Goal: Information Seeking & Learning: Learn about a topic

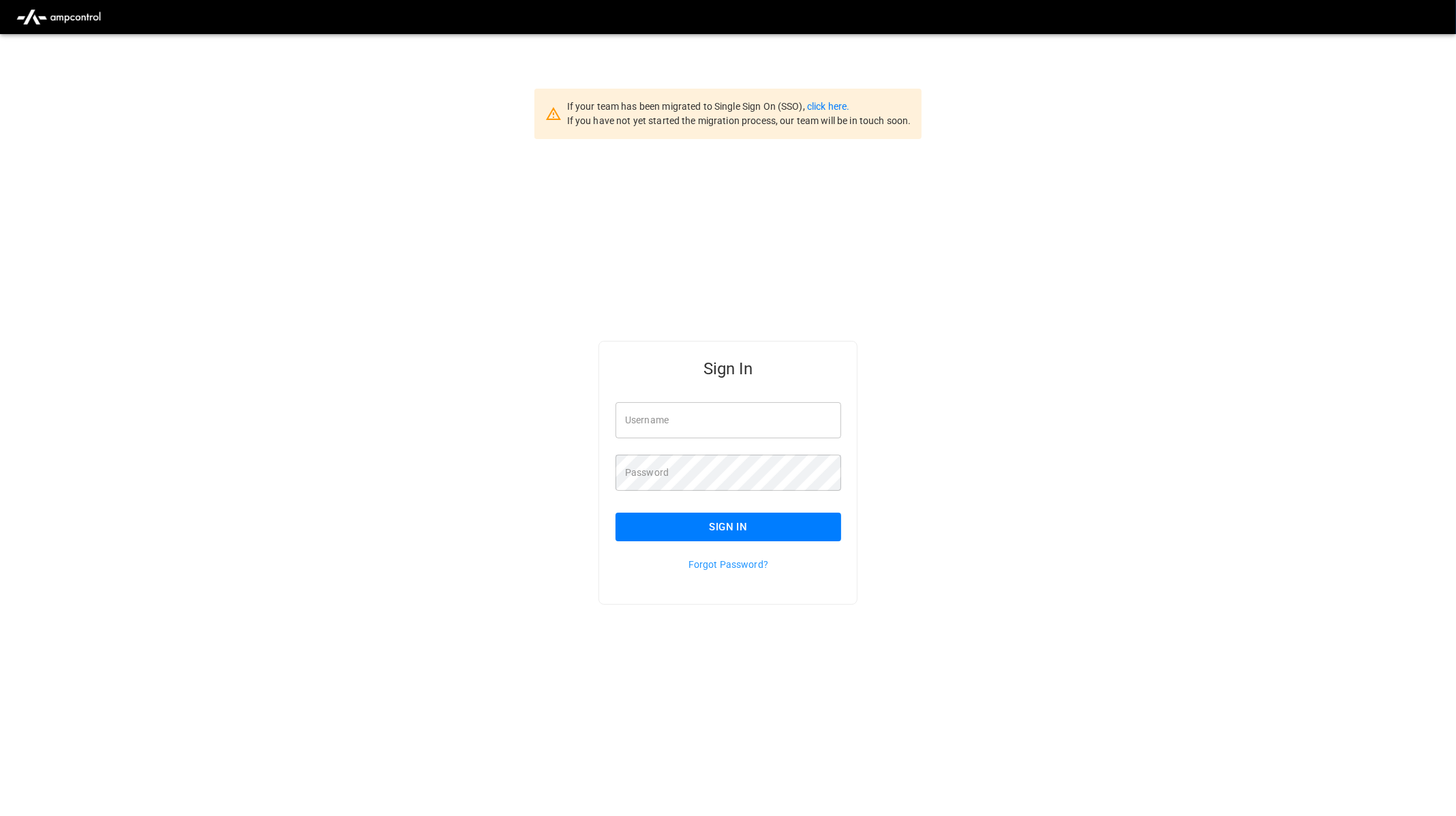
type input "**********"
click at [800, 527] on button "Sign In" at bounding box center [729, 527] width 226 height 29
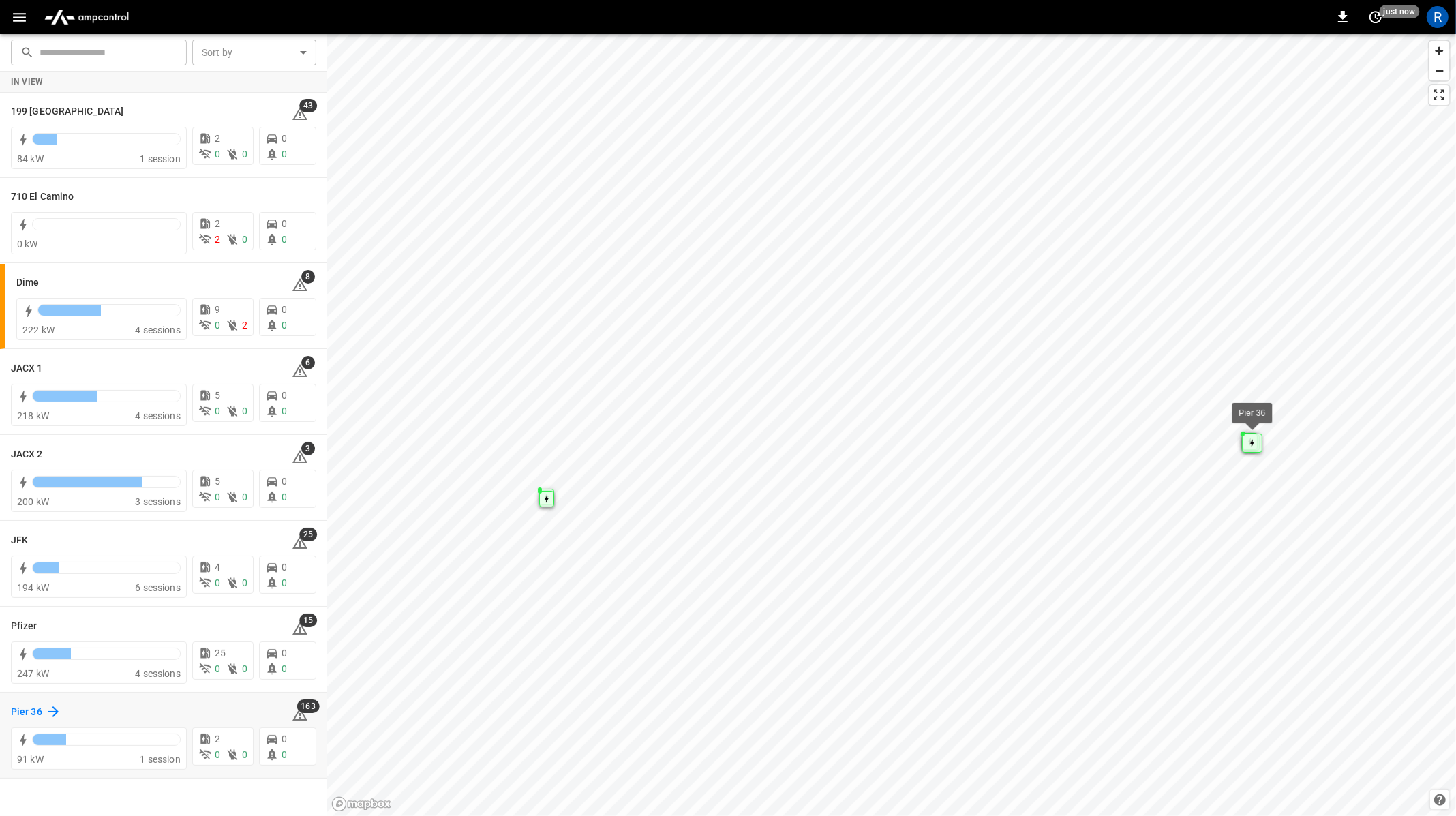
click at [29, 709] on h6 "Pier 36" at bounding box center [26, 713] width 32 height 15
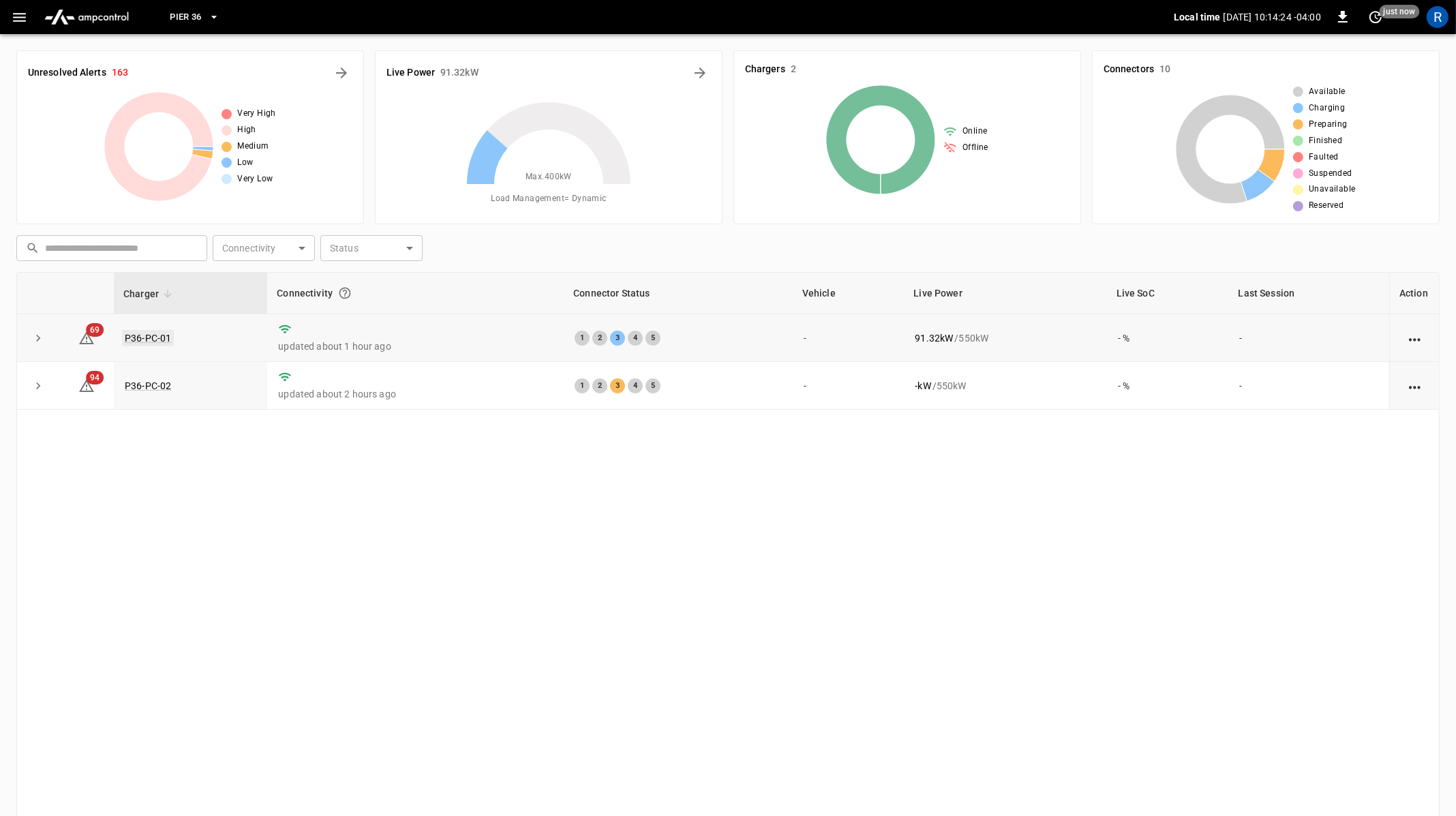
click at [163, 332] on link "P36-PC-01" at bounding box center [148, 338] width 52 height 16
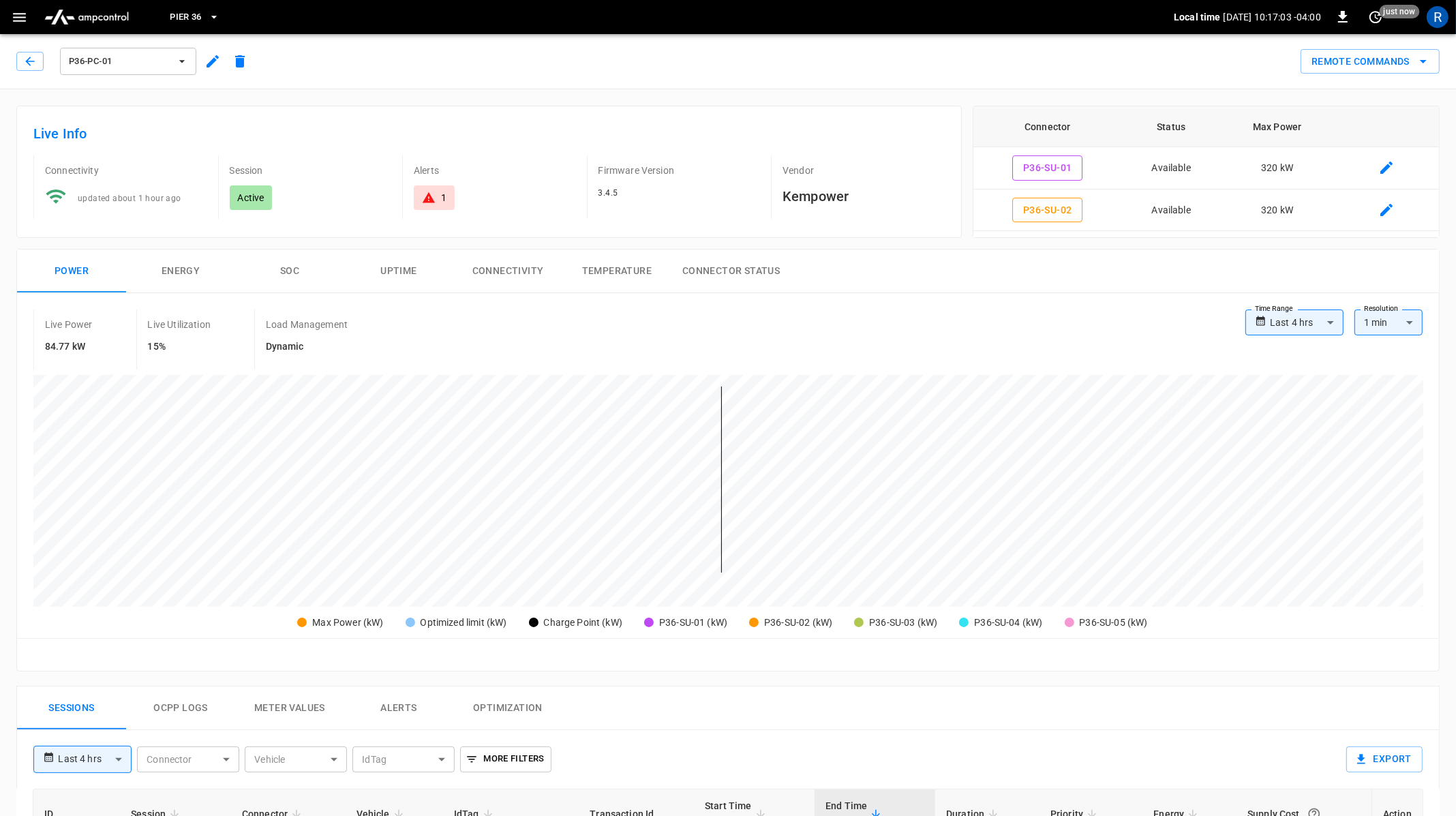
click at [218, 4] on button "Pier 36" at bounding box center [194, 17] width 60 height 27
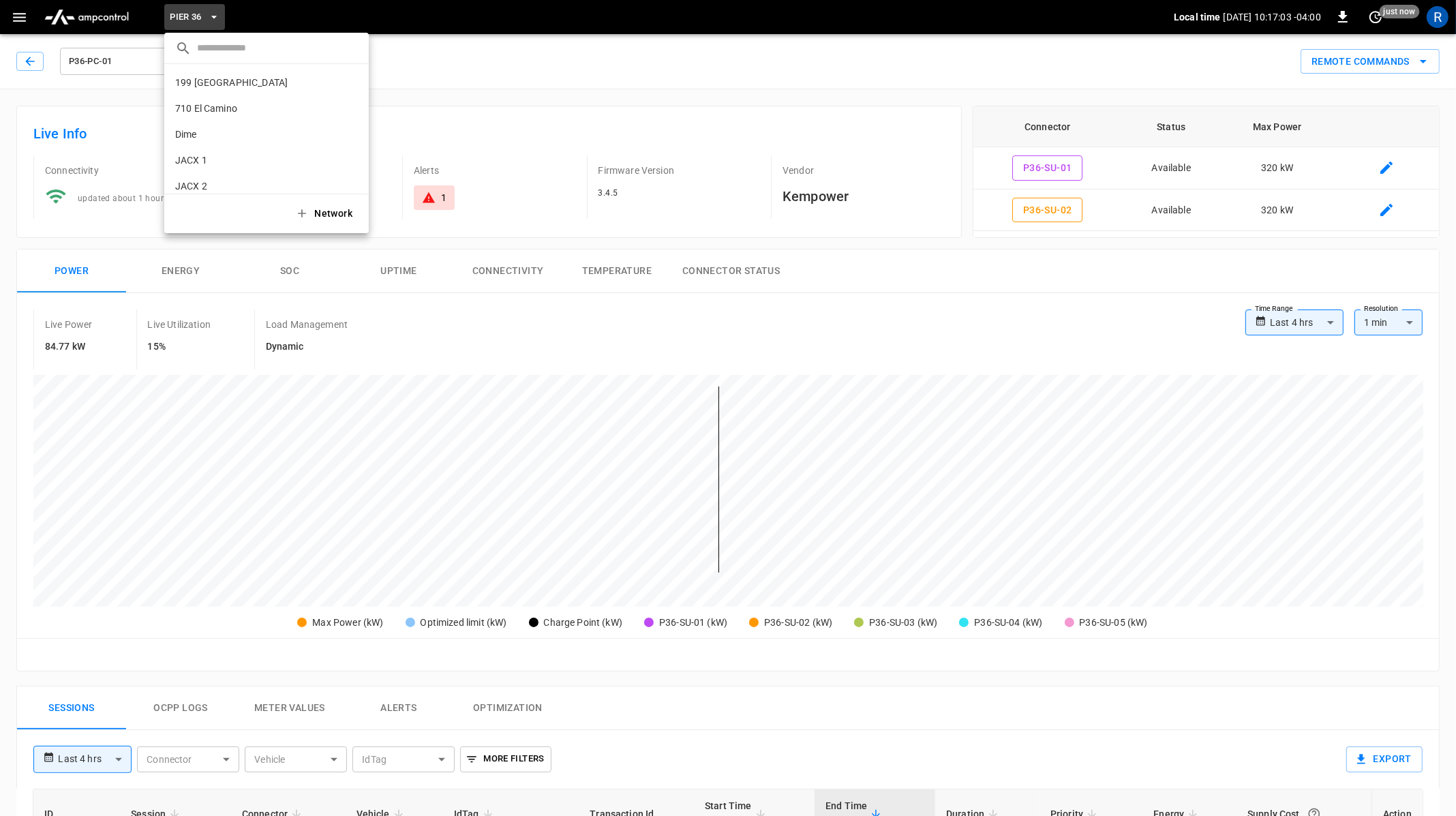
scroll to position [89, 0]
click at [349, 173] on icon "copy" at bounding box center [350, 175] width 12 height 12
click at [562, 50] on div at bounding box center [728, 408] width 1456 height 816
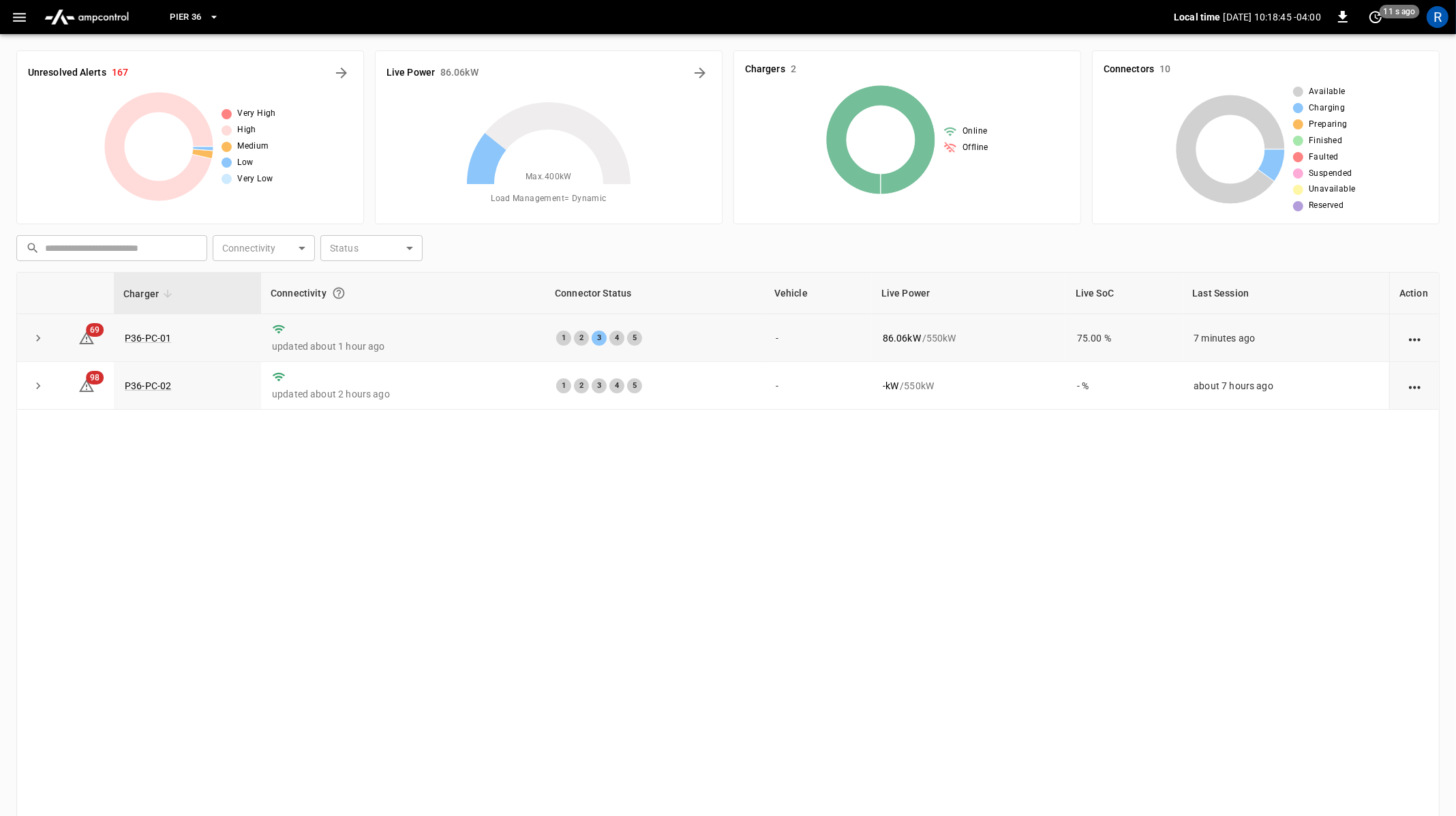
click at [172, 338] on td "P36-PC-01" at bounding box center [188, 339] width 147 height 48
click at [155, 338] on link "P36-PC-01" at bounding box center [148, 338] width 52 height 16
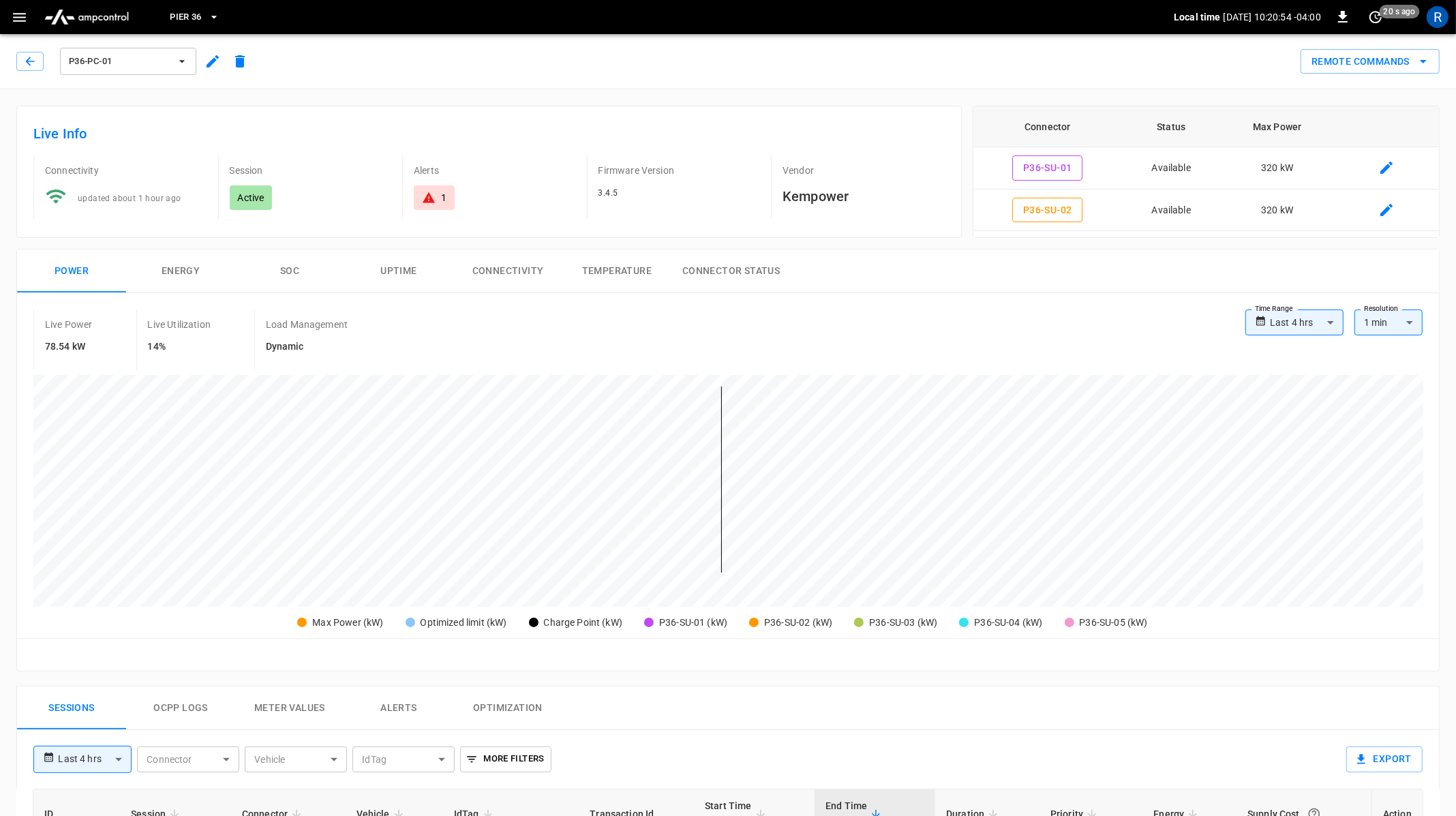
click at [13, 23] on icon "button" at bounding box center [19, 17] width 17 height 17
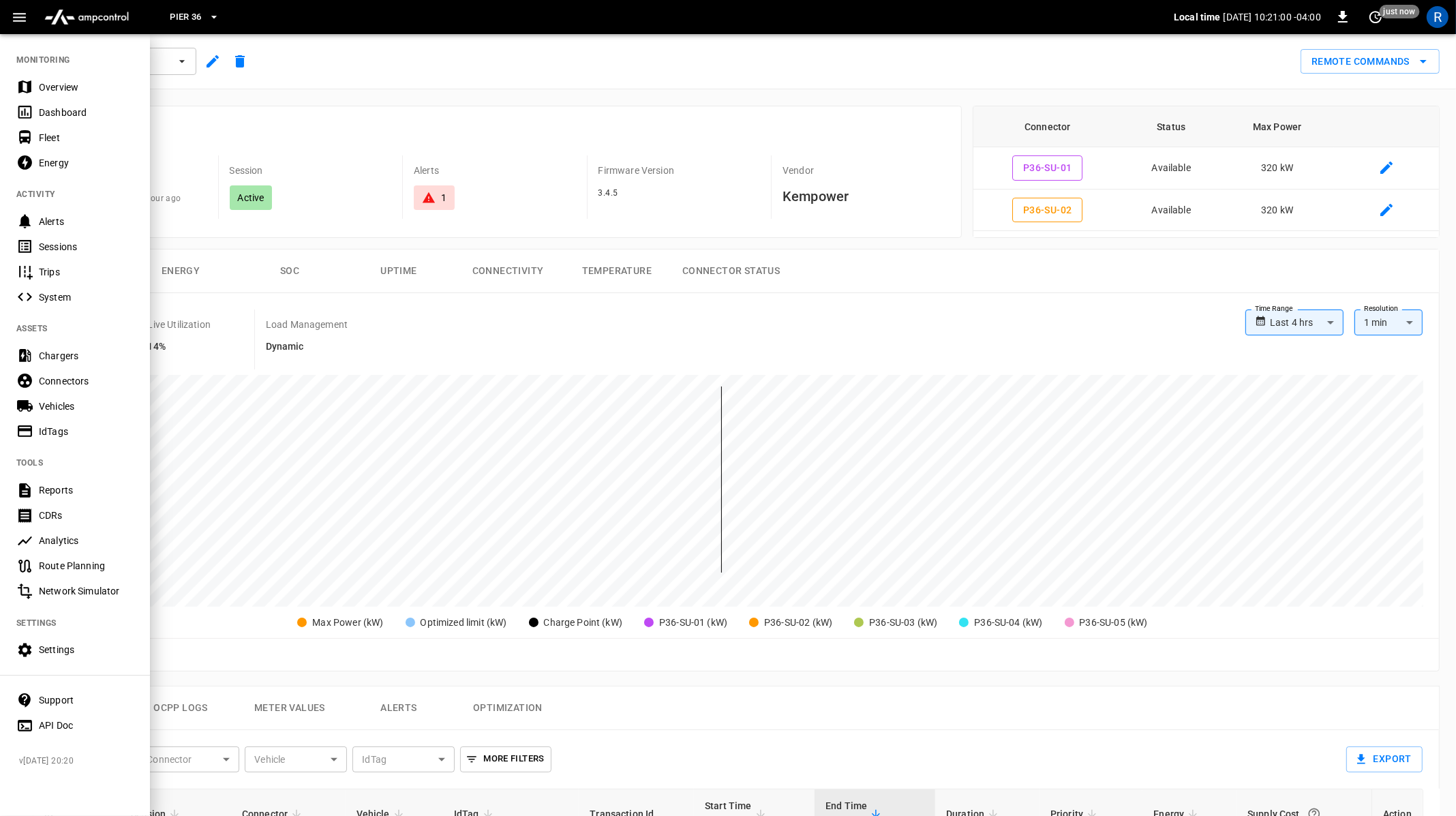
click at [196, 11] on span "Pier 36" at bounding box center [185, 17] width 32 height 15
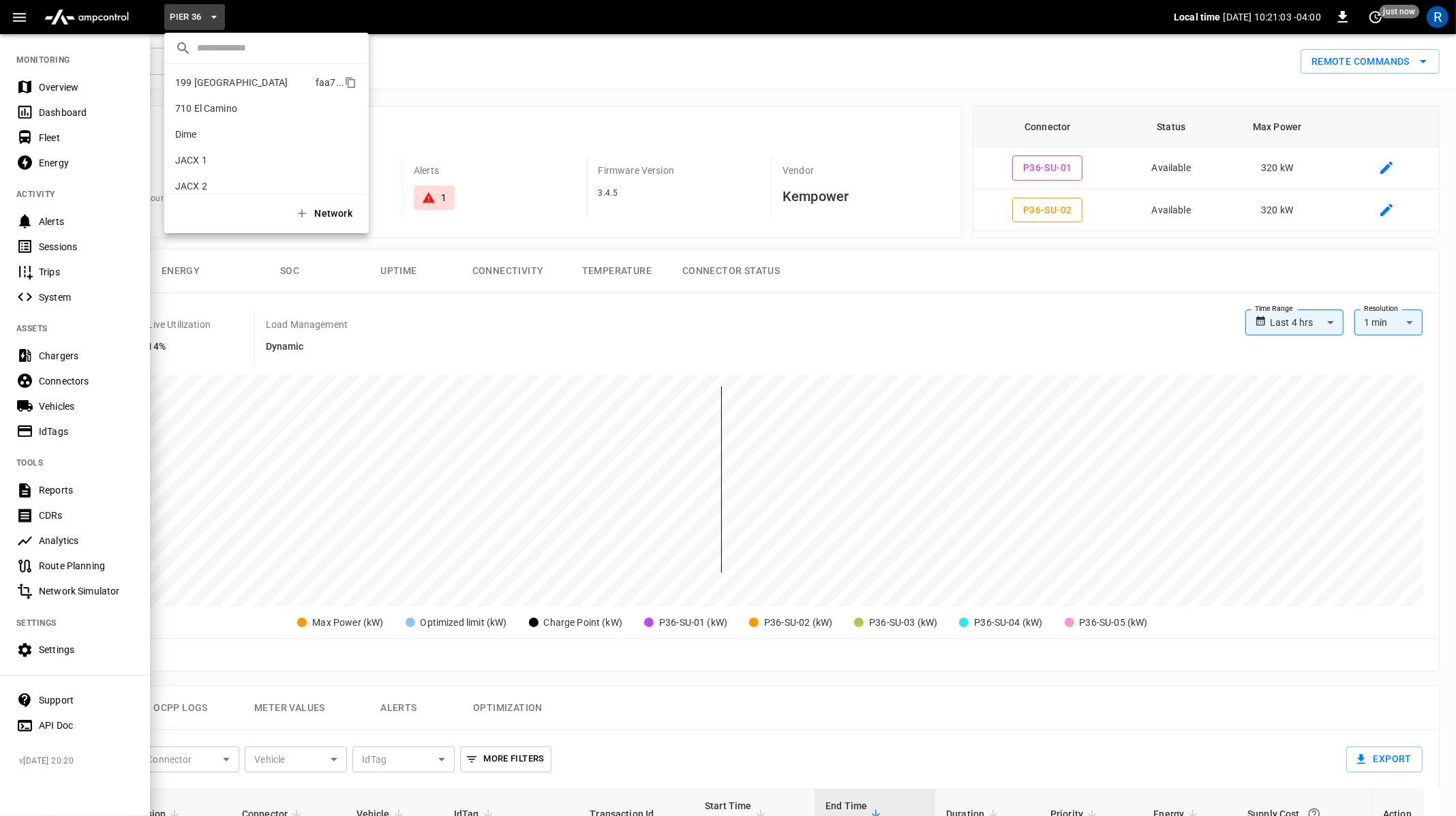
click at [238, 77] on p "199 [GEOGRAPHIC_DATA]" at bounding box center [242, 82] width 135 height 13
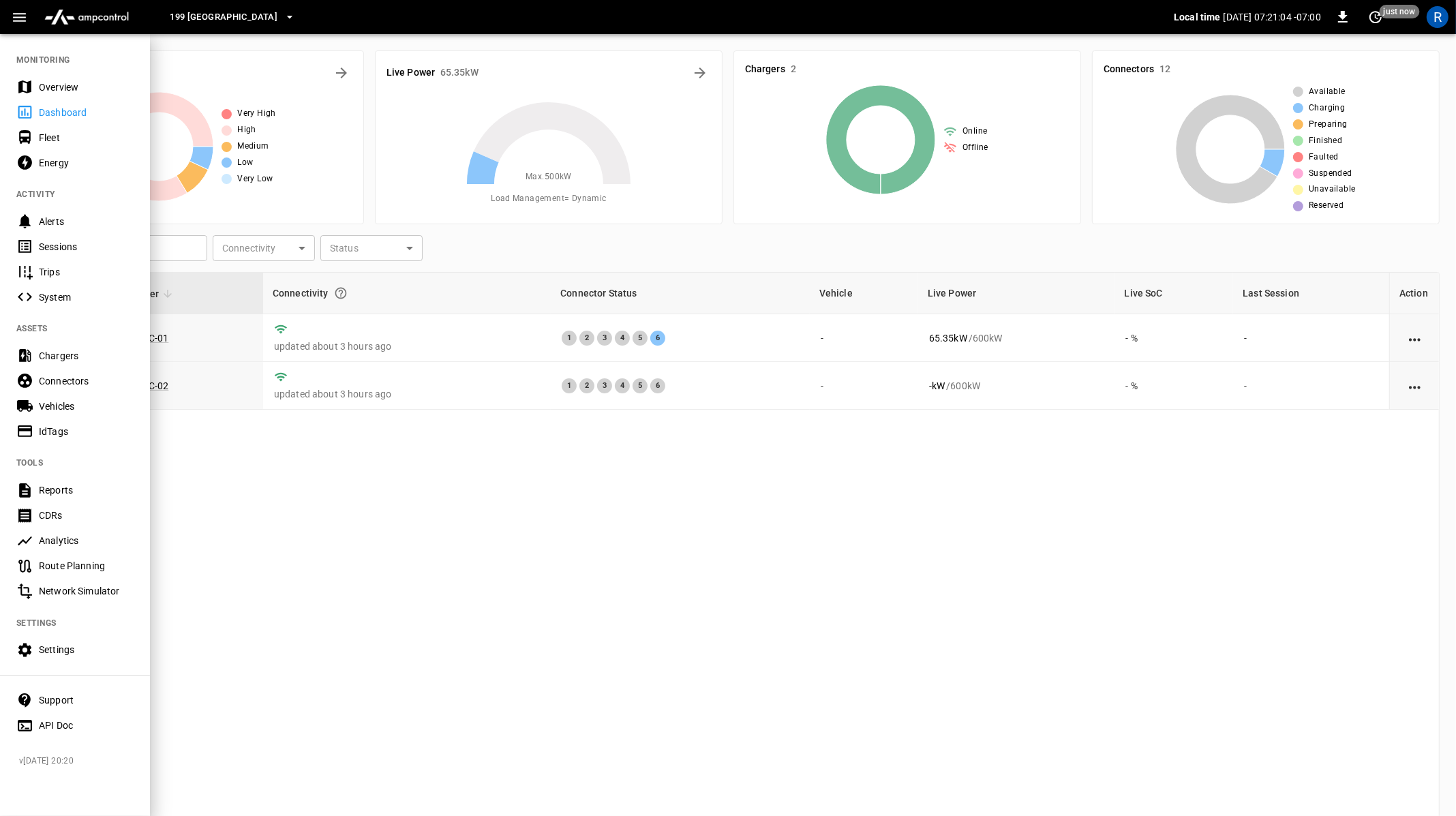
click at [395, 498] on div at bounding box center [728, 408] width 1456 height 816
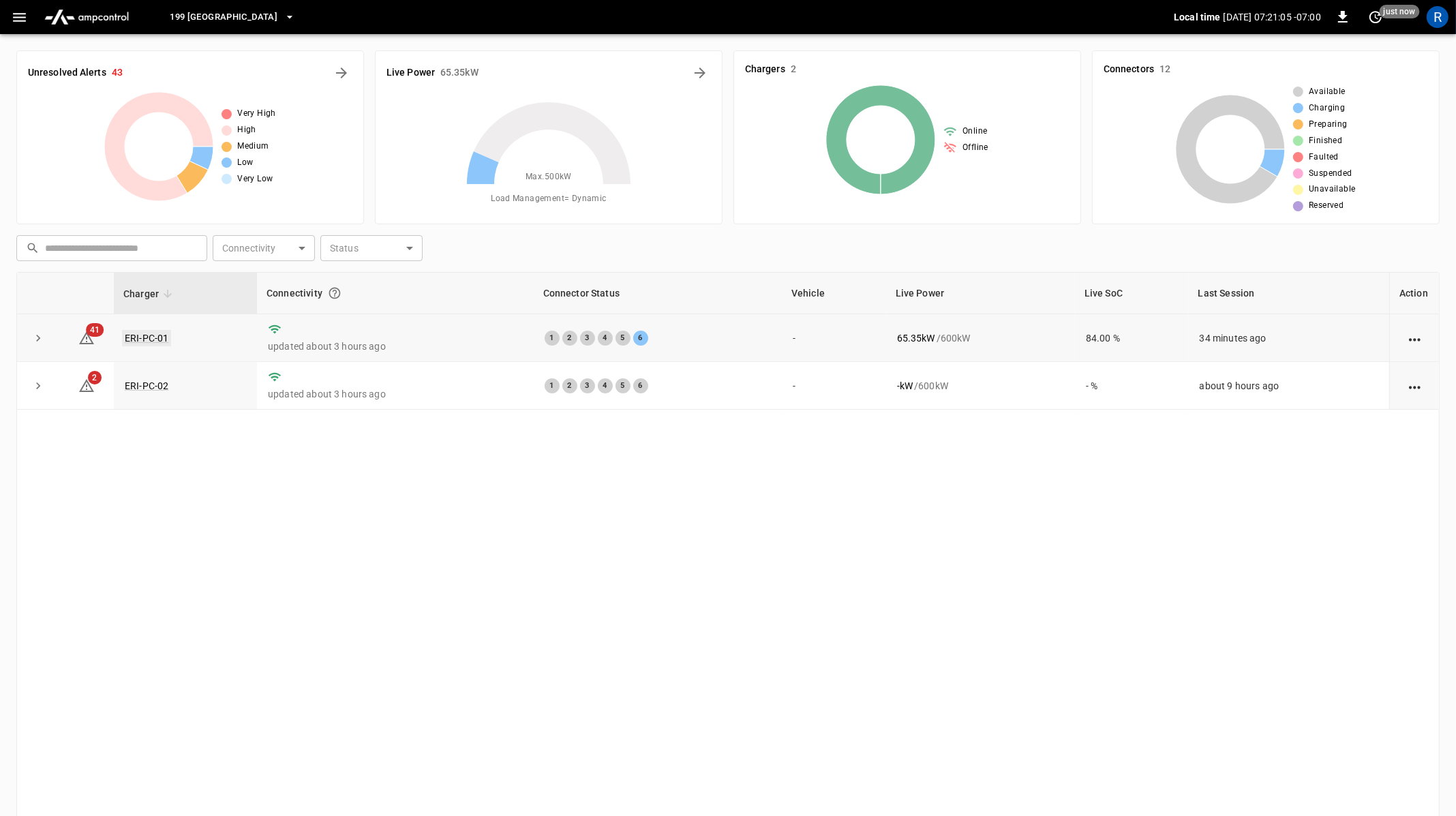
click at [151, 341] on link "ERI-PC-01" at bounding box center [146, 338] width 49 height 16
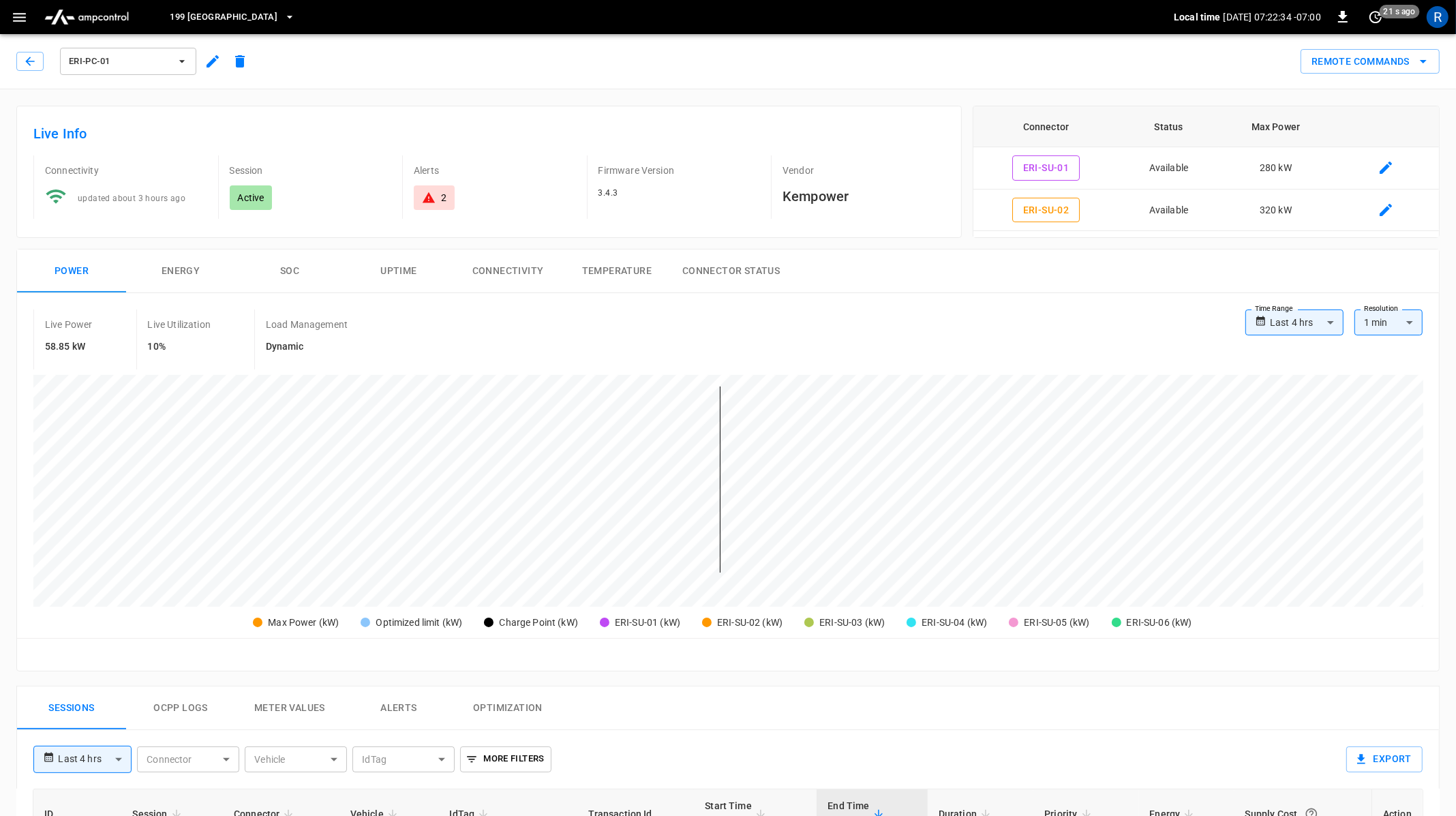
click at [28, 20] on button "button" at bounding box center [19, 17] width 28 height 25
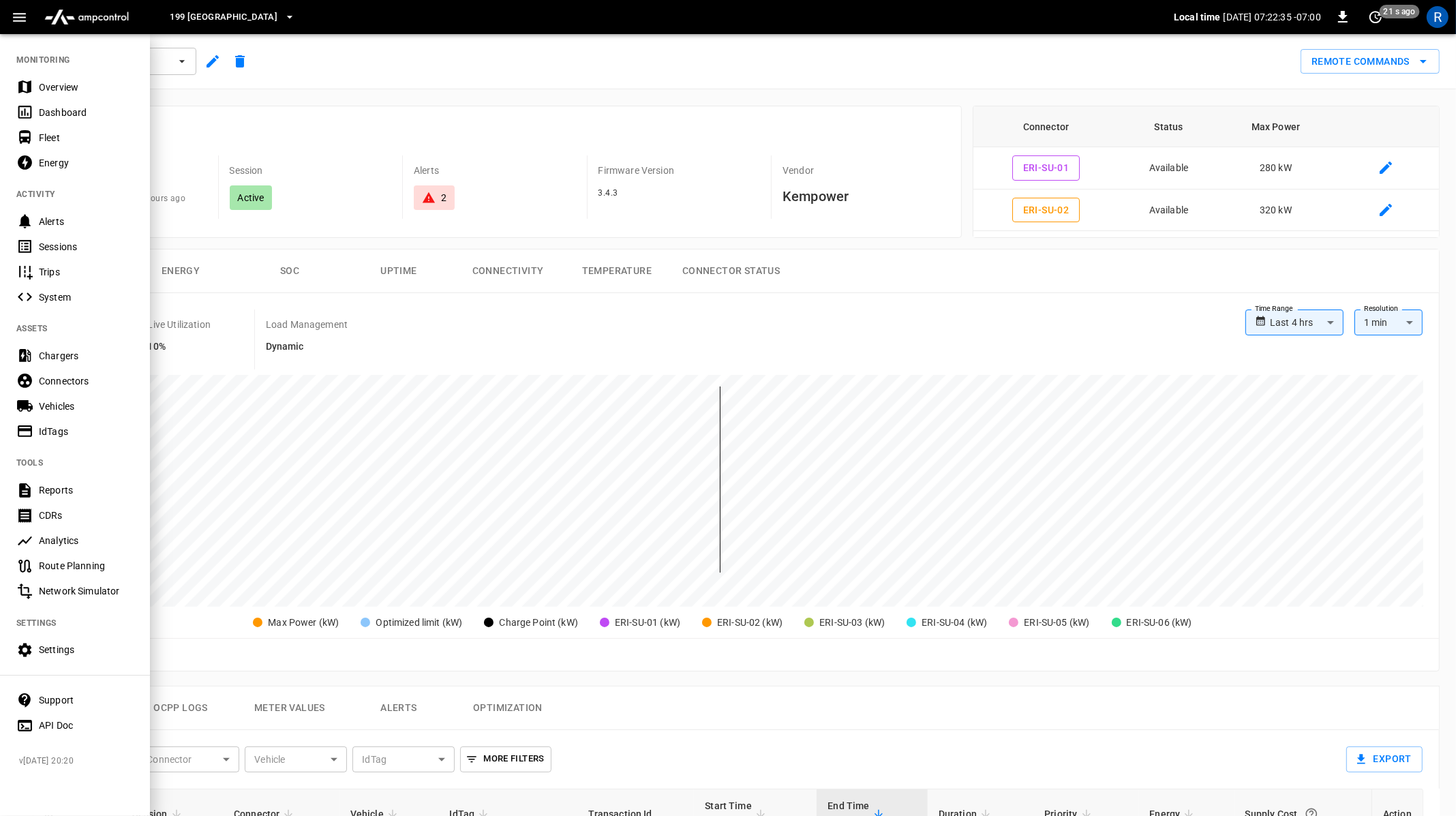
click at [196, 26] on button "199 [GEOGRAPHIC_DATA]" at bounding box center [232, 17] width 137 height 27
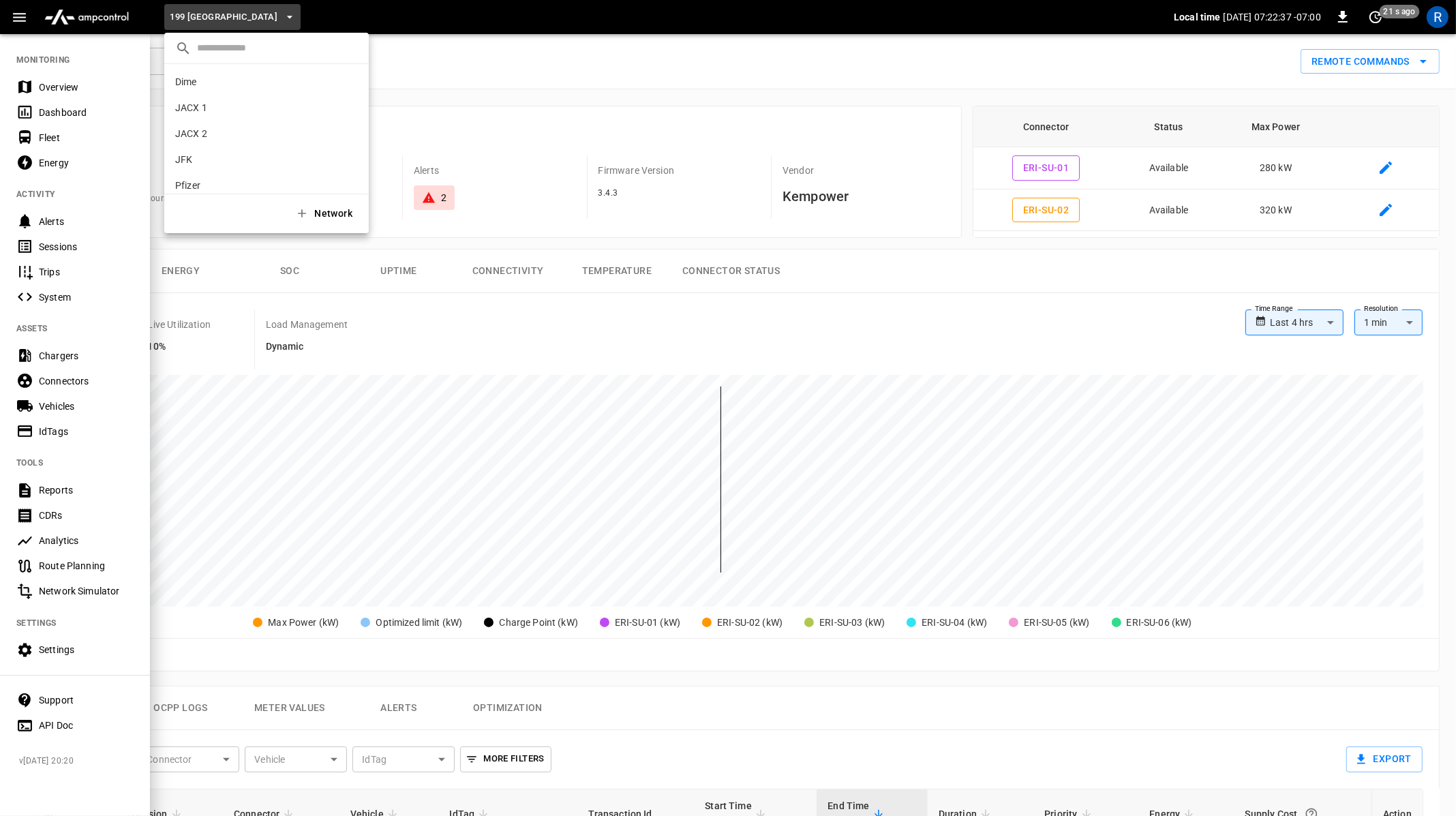
scroll to position [89, 0]
click at [215, 124] on p "JFK" at bounding box center [241, 123] width 133 height 13
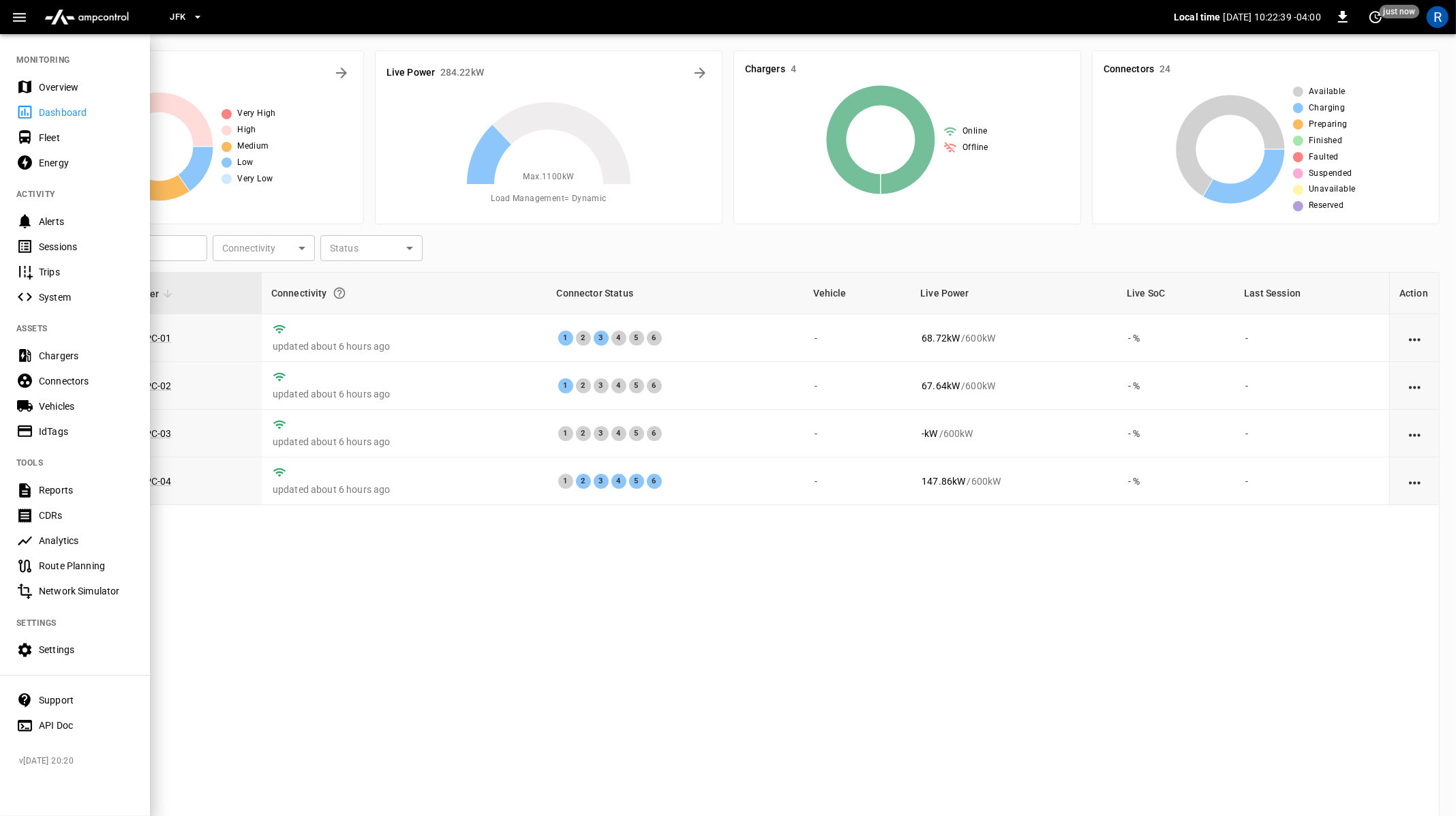
click at [373, 537] on div at bounding box center [728, 408] width 1456 height 816
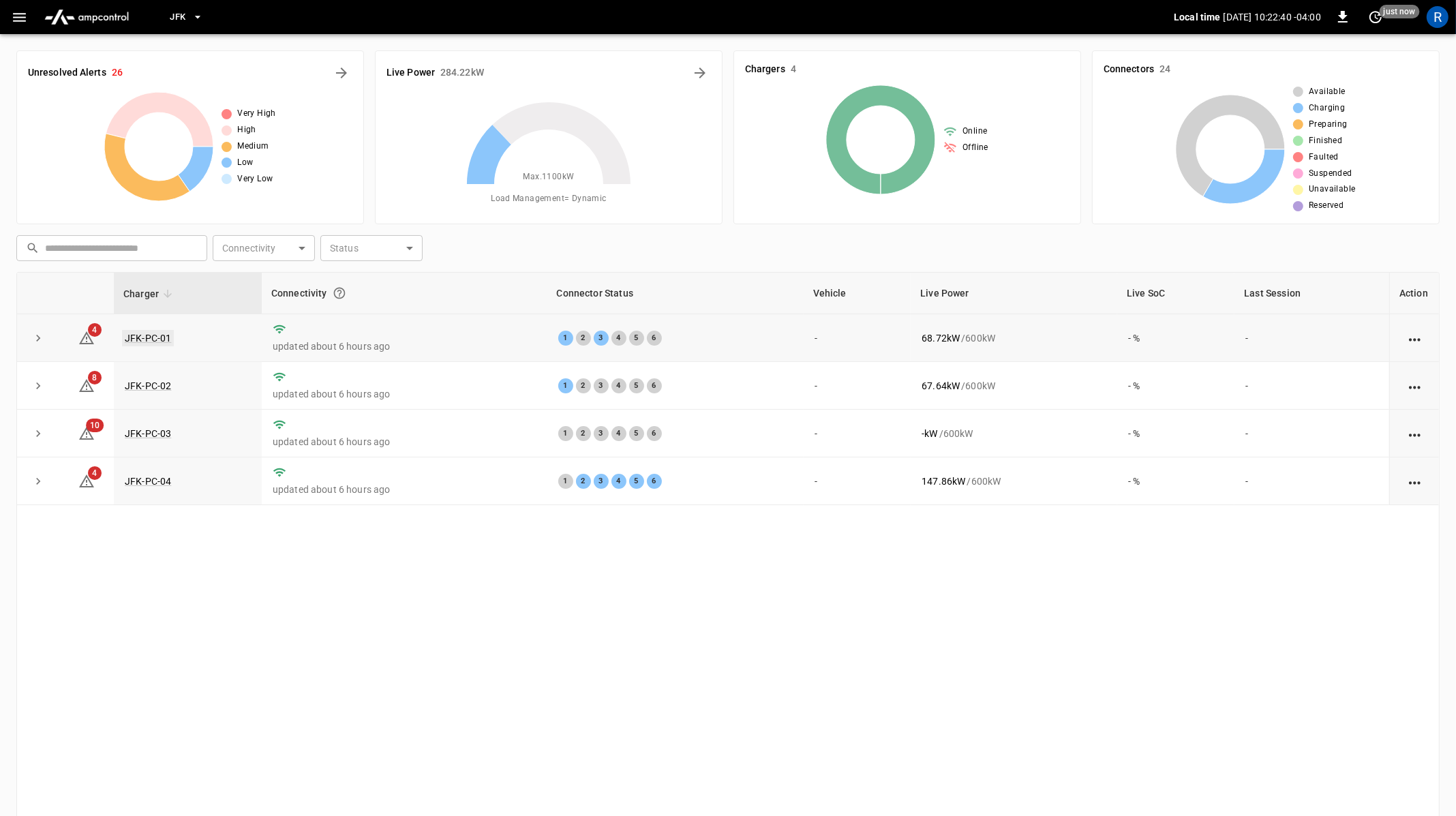
click at [137, 334] on link "JFK-PC-01" at bounding box center [148, 338] width 52 height 16
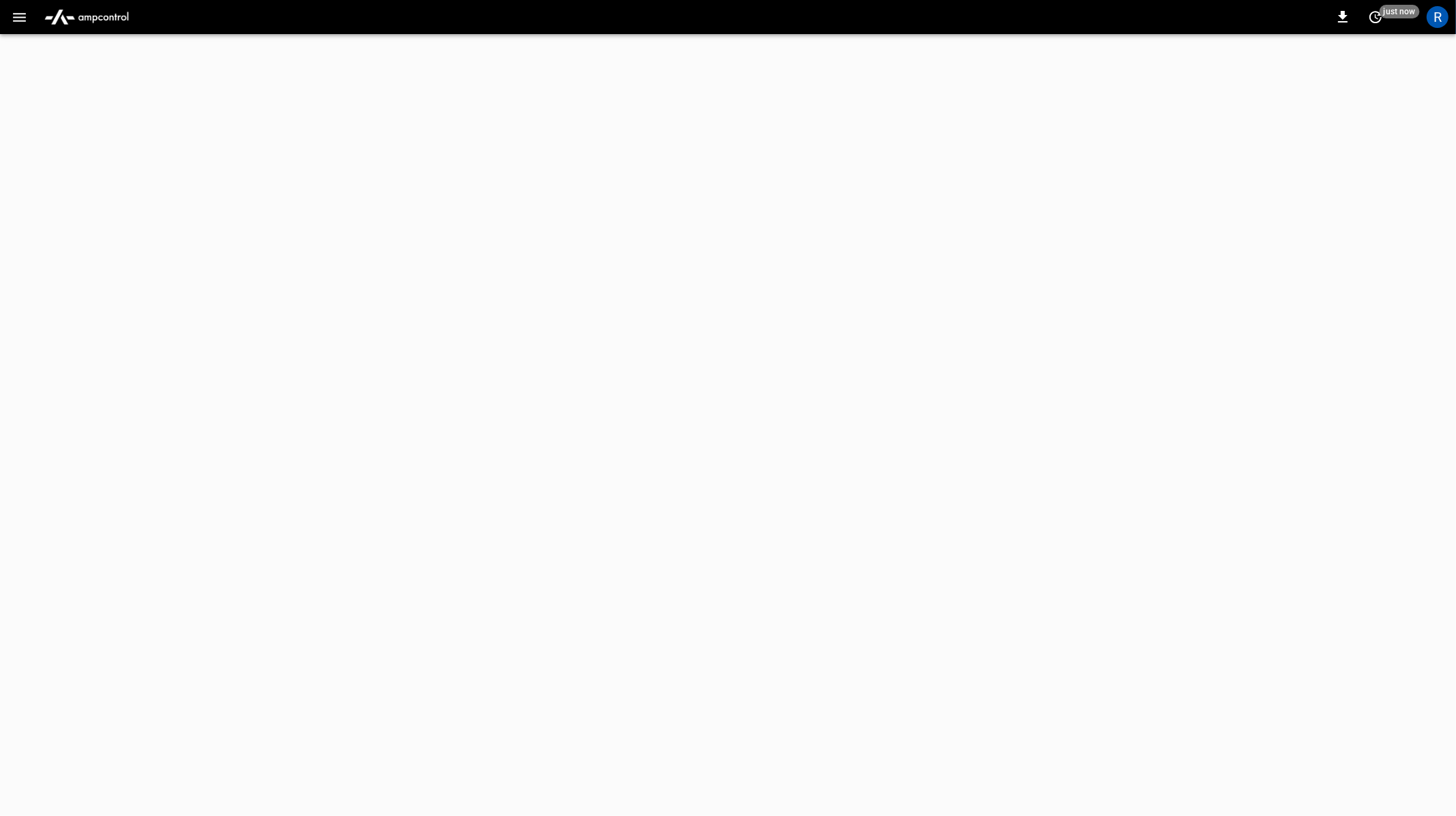
click at [30, 18] on button "button" at bounding box center [19, 17] width 28 height 25
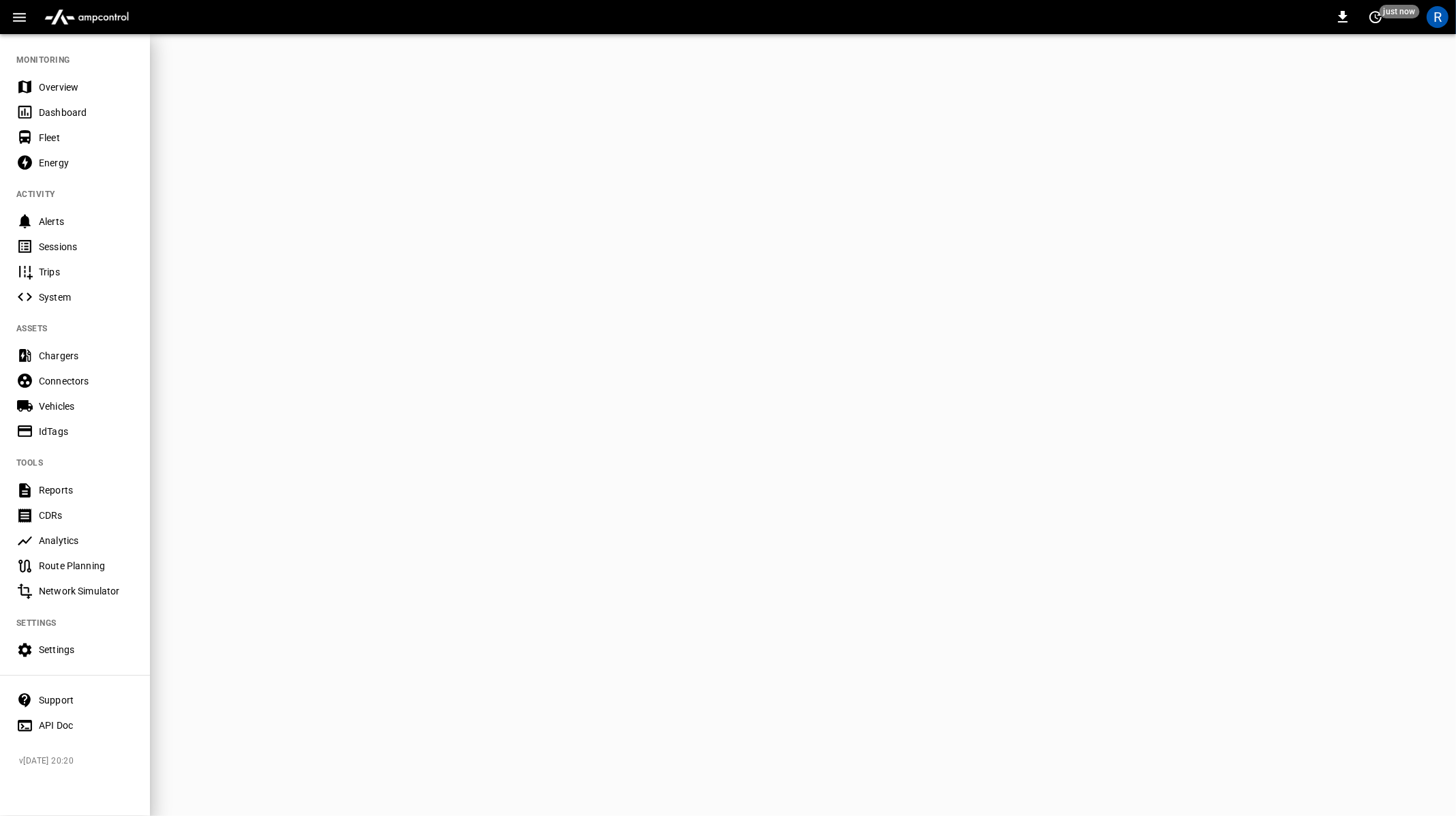
click at [25, 17] on icon "button" at bounding box center [20, 17] width 13 height 9
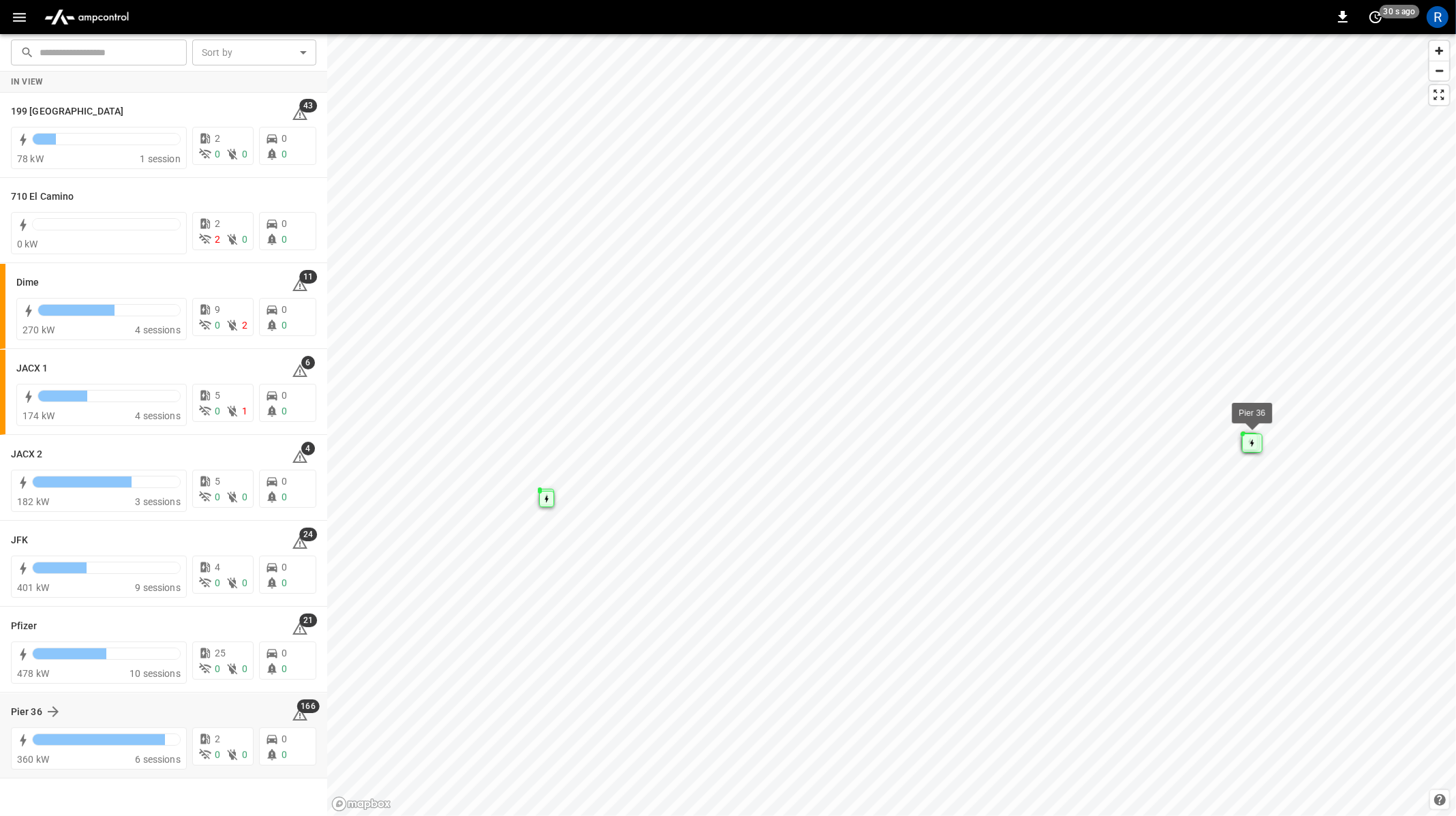
click at [128, 699] on div "Pier 36 166" at bounding box center [163, 712] width 305 height 26
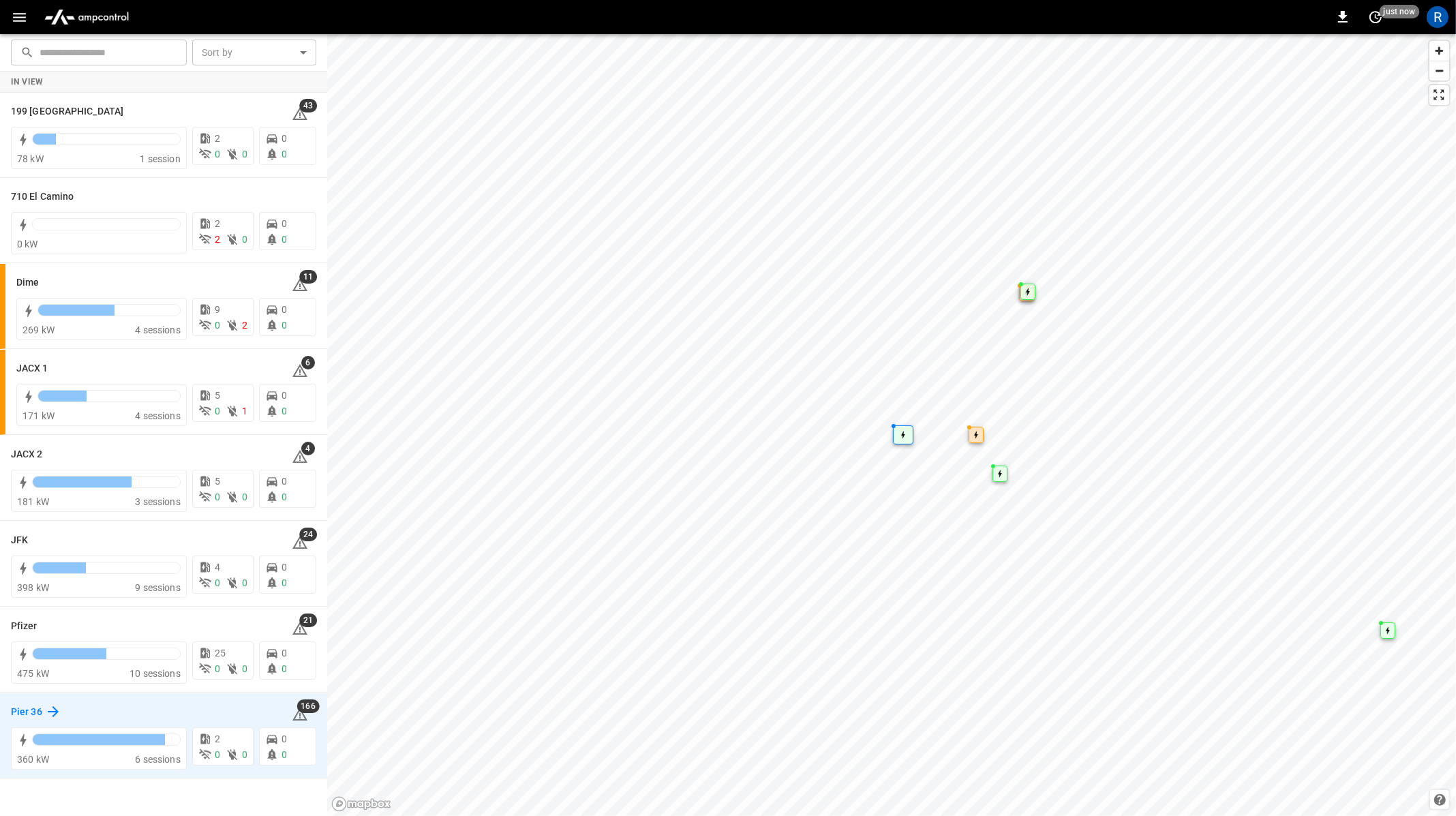
click at [35, 708] on h6 "Pier 36" at bounding box center [26, 713] width 32 height 15
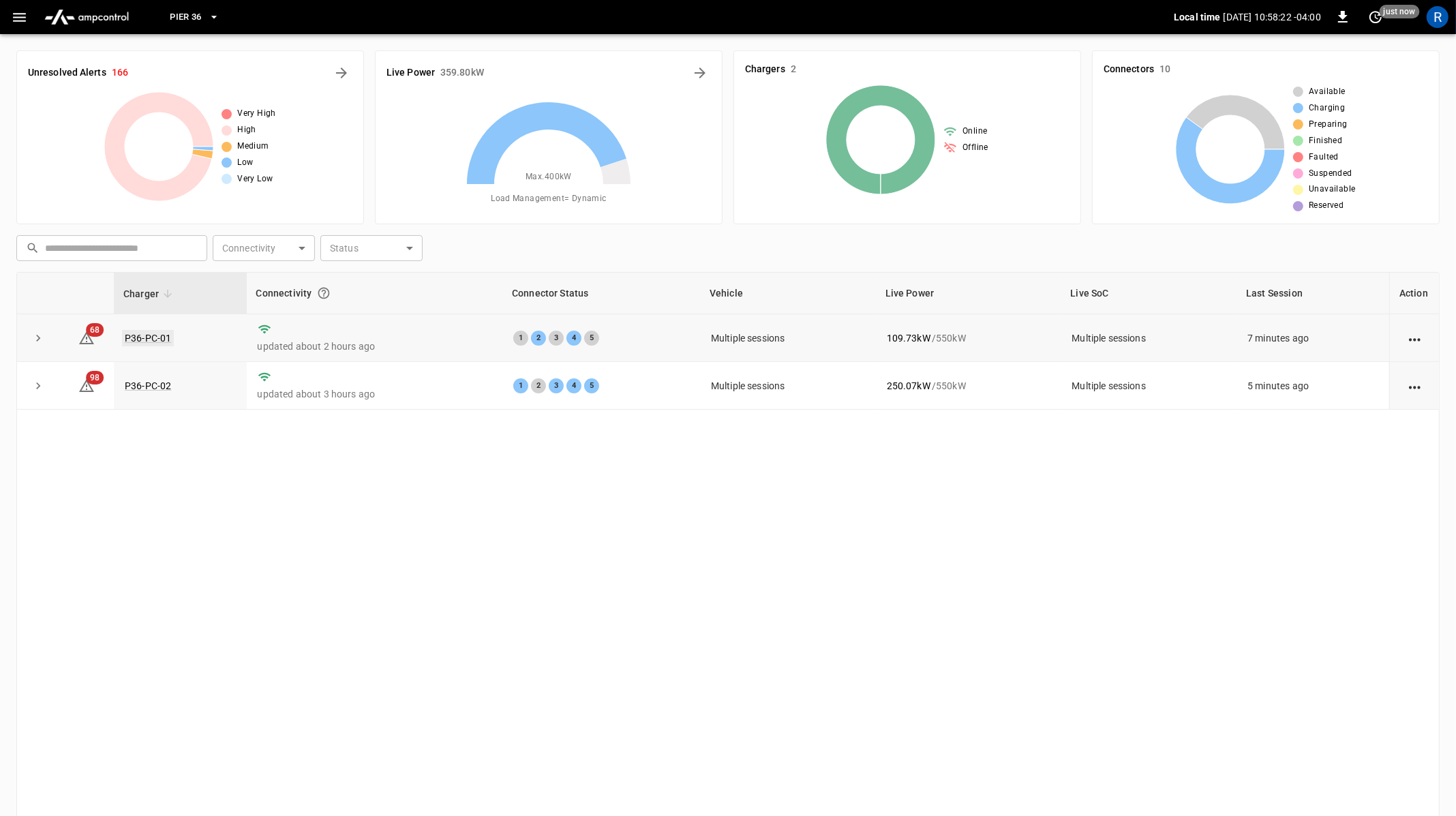
click at [167, 337] on link "P36-PC-01" at bounding box center [148, 338] width 52 height 16
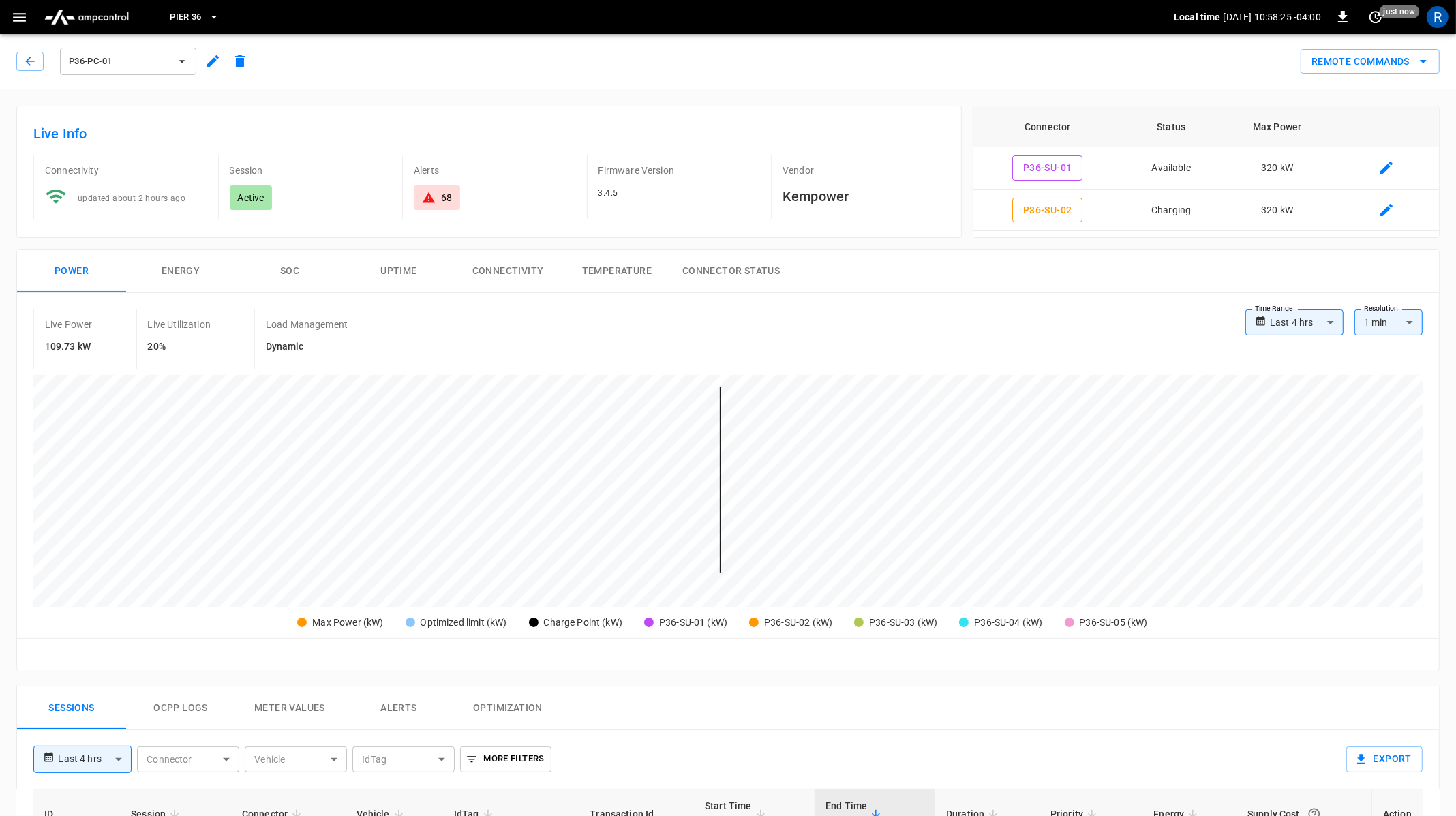
click at [191, 13] on span "Pier 36" at bounding box center [185, 17] width 32 height 15
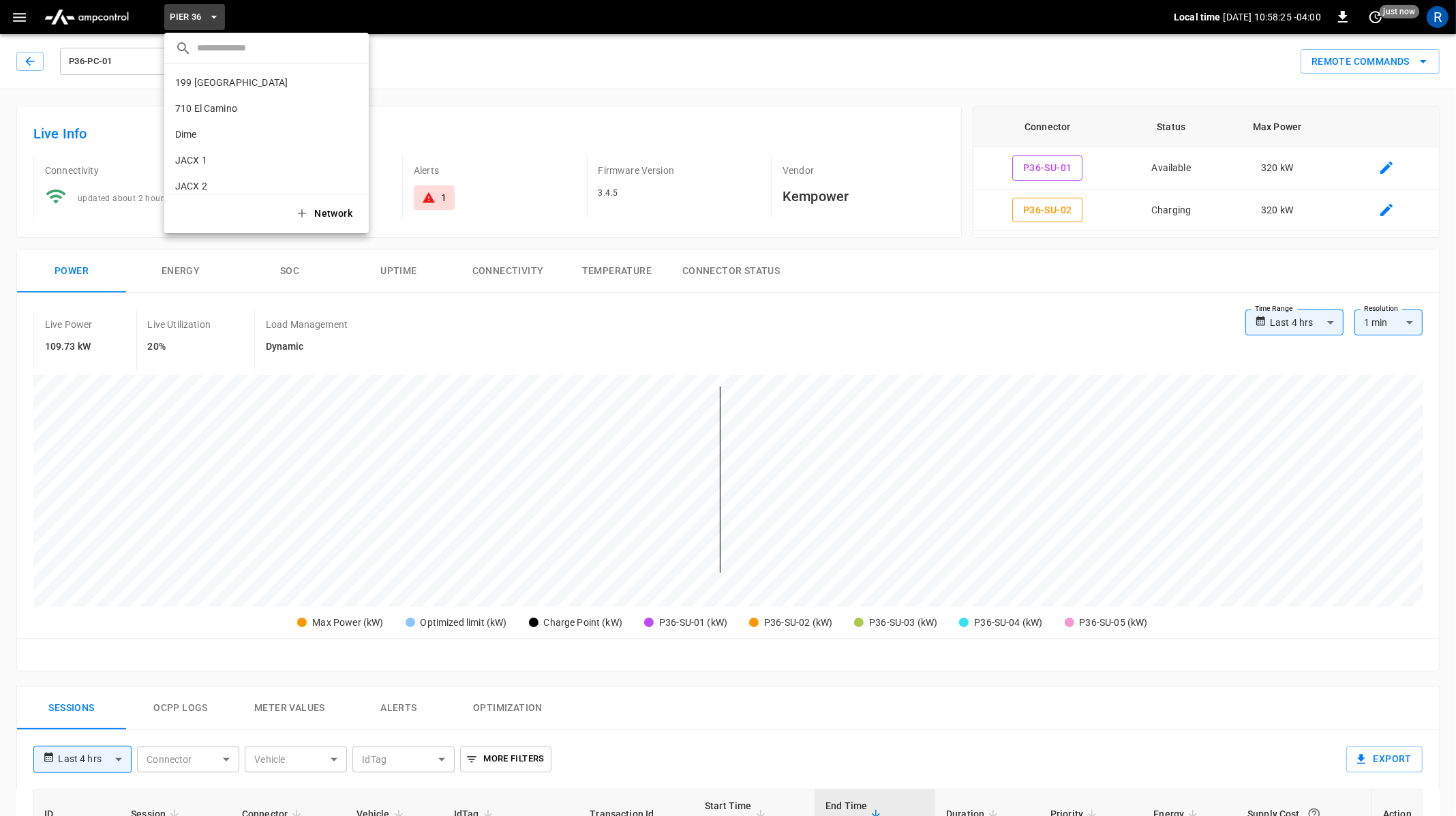
scroll to position [89, 0]
click at [348, 177] on icon "copy" at bounding box center [352, 176] width 8 height 9
click at [243, 133] on li "JFK 3182 ..." at bounding box center [267, 122] width 205 height 26
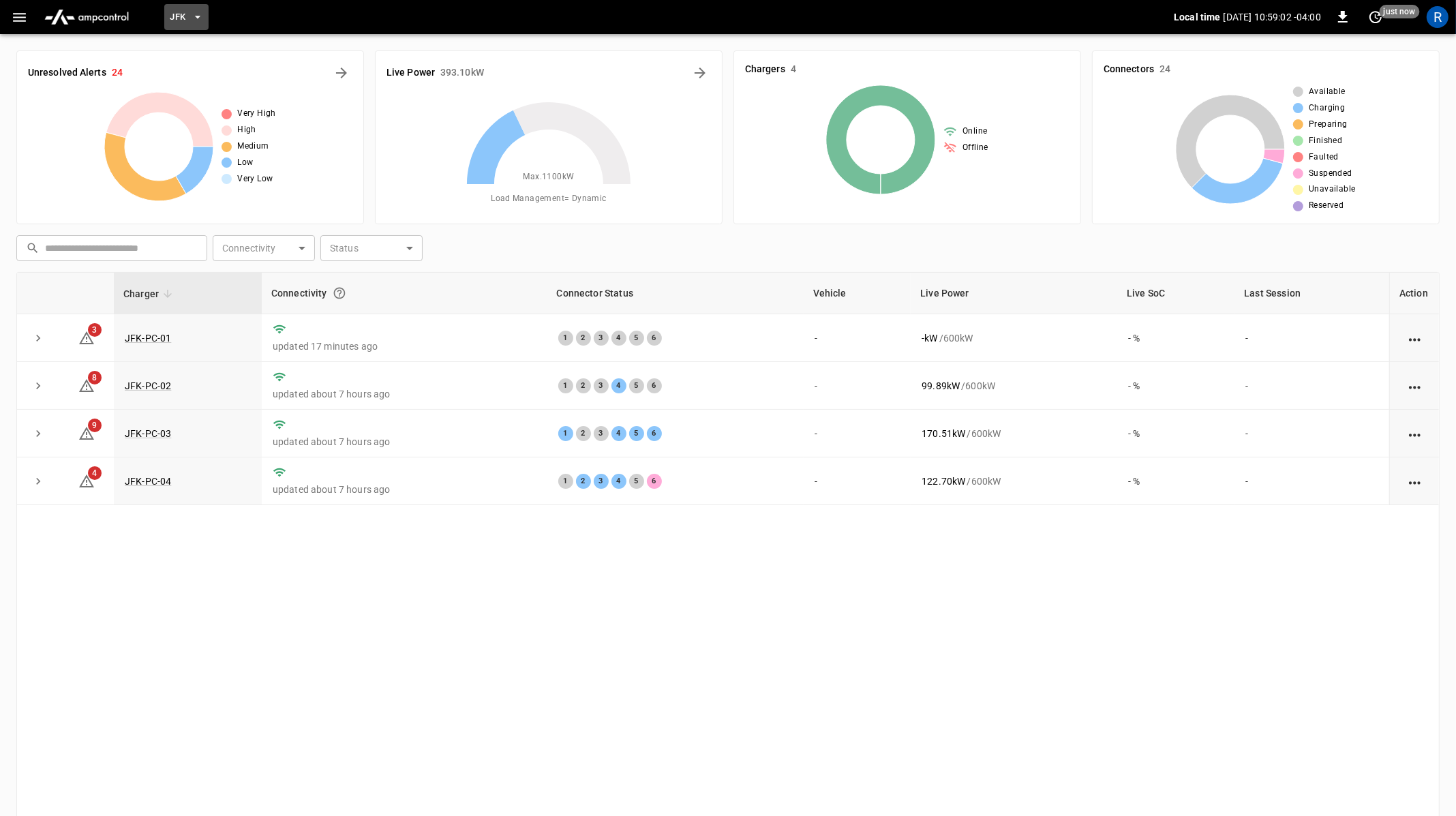
click at [205, 15] on icon "button" at bounding box center [198, 17] width 13 height 13
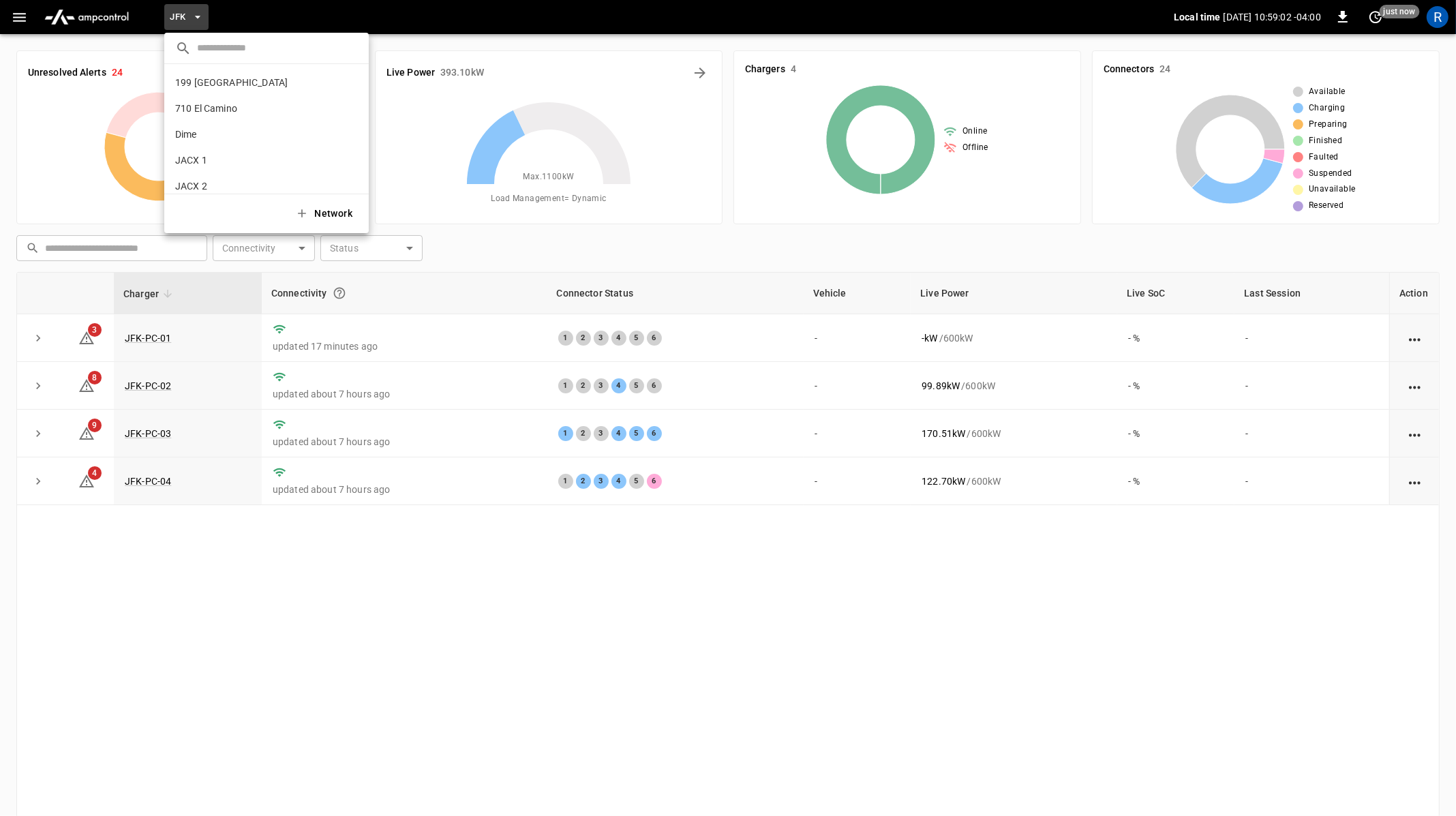
scroll to position [89, 0]
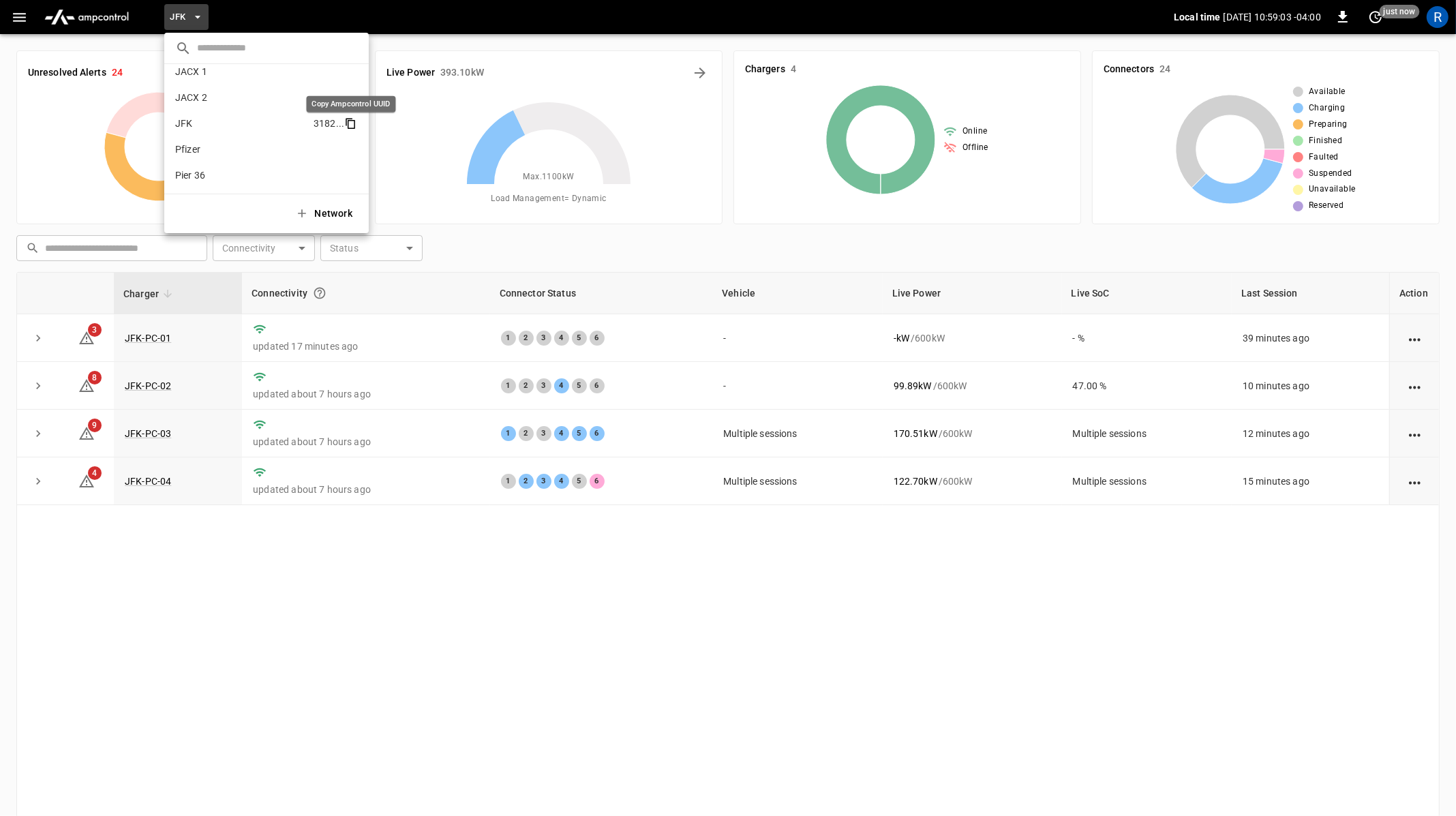
click at [352, 122] on icon "copy" at bounding box center [350, 123] width 12 height 12
